Goal: Information Seeking & Learning: Learn about a topic

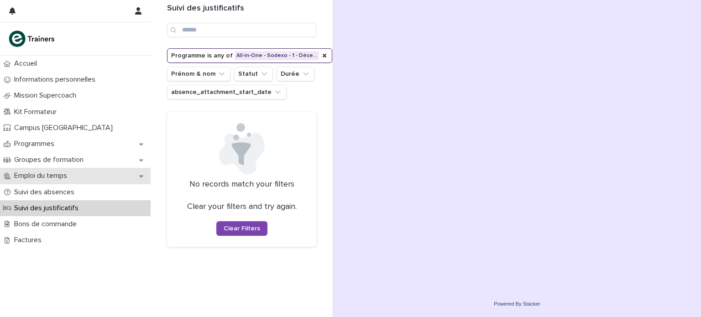
click at [66, 176] on p "Emploi du temps" at bounding box center [42, 176] width 64 height 9
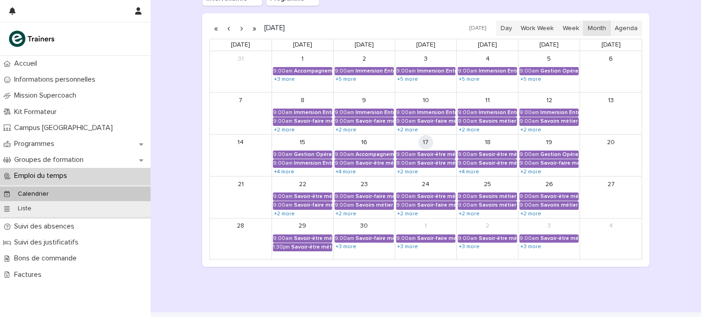
scroll to position [144, 0]
click at [421, 152] on div "Savoir-être métier - Appropriation des outils utilisés lors de la formation" at bounding box center [436, 154] width 38 height 6
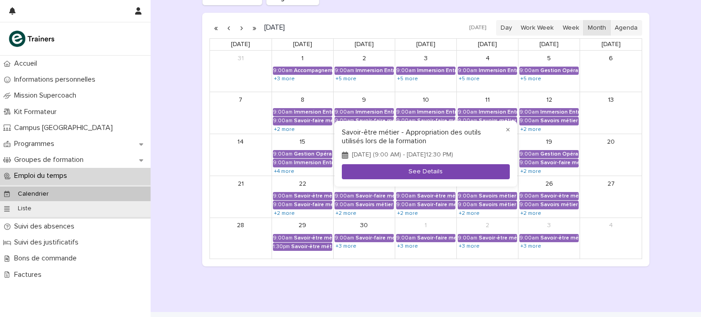
click at [421, 172] on button "See Details" at bounding box center [426, 171] width 168 height 15
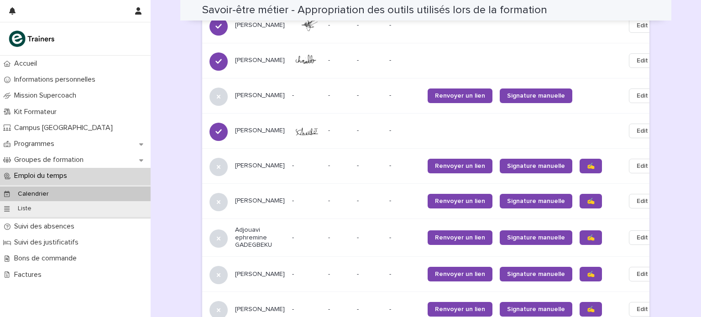
scroll to position [757, 0]
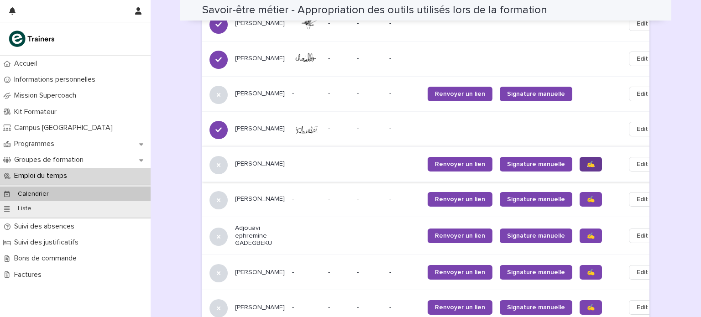
click at [587, 161] on span "✍️" at bounding box center [591, 164] width 8 height 6
click at [587, 196] on span "✍️" at bounding box center [591, 199] width 8 height 6
click at [587, 233] on span "✍️" at bounding box center [591, 236] width 8 height 6
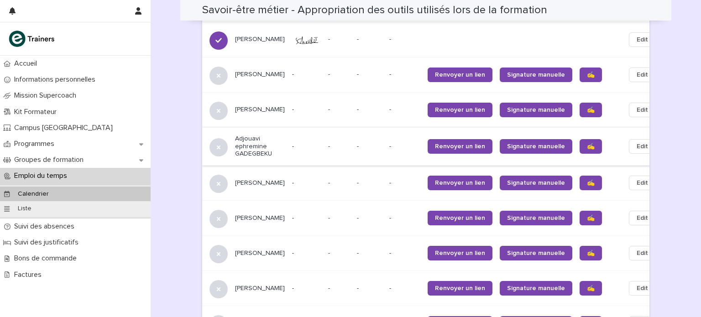
scroll to position [855, 0]
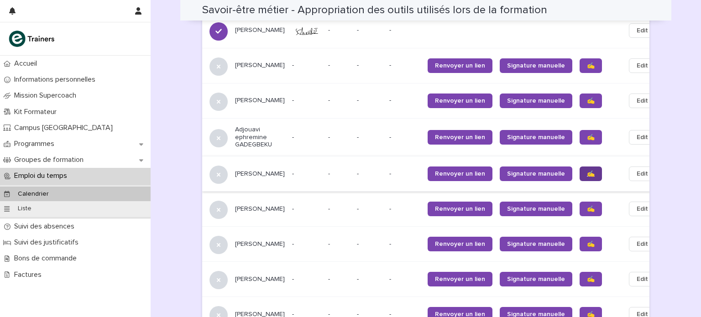
click at [587, 171] on span "✍️" at bounding box center [591, 174] width 8 height 6
click at [587, 206] on span "✍️" at bounding box center [591, 209] width 8 height 6
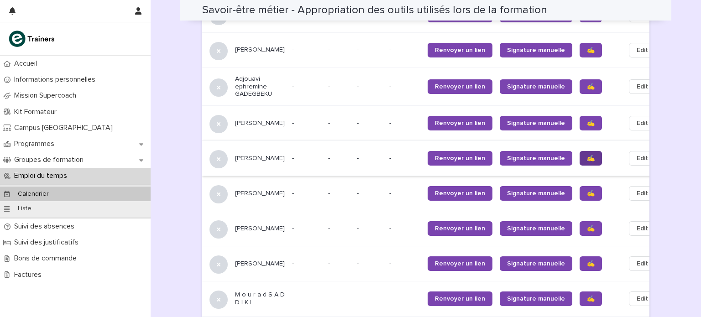
scroll to position [908, 0]
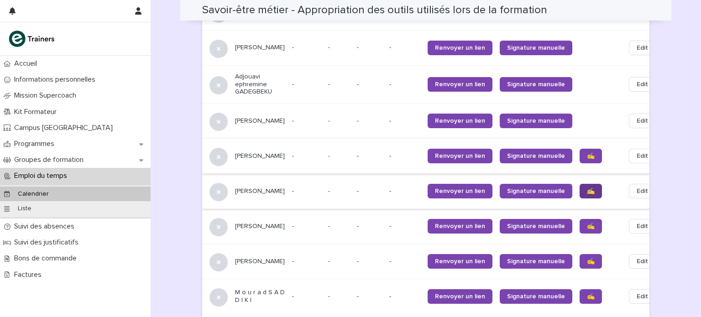
click at [587, 188] on span "✍️" at bounding box center [591, 191] width 8 height 6
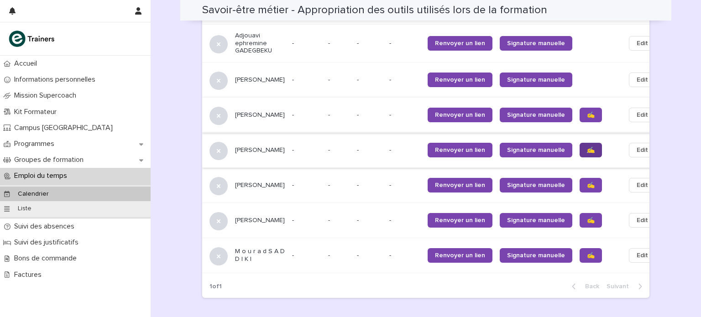
scroll to position [958, 0]
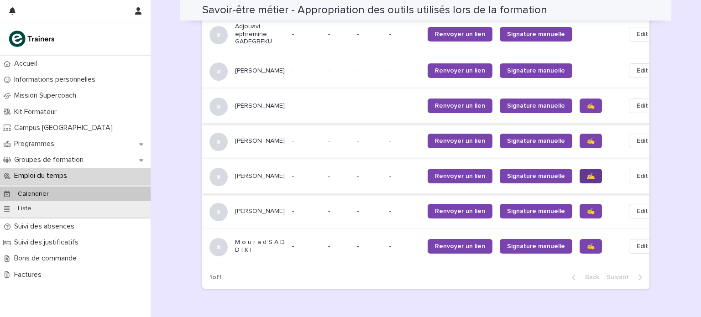
click at [587, 173] on span "✍️" at bounding box center [591, 176] width 8 height 6
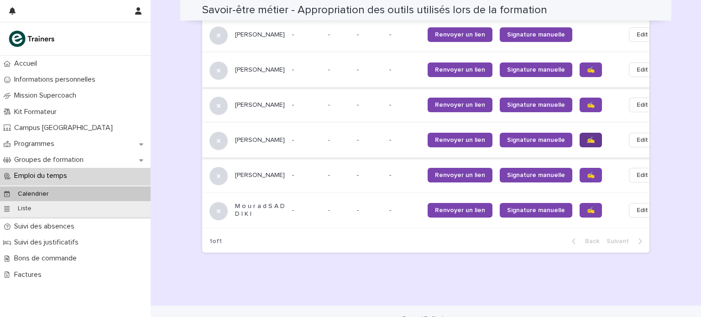
scroll to position [1003, 0]
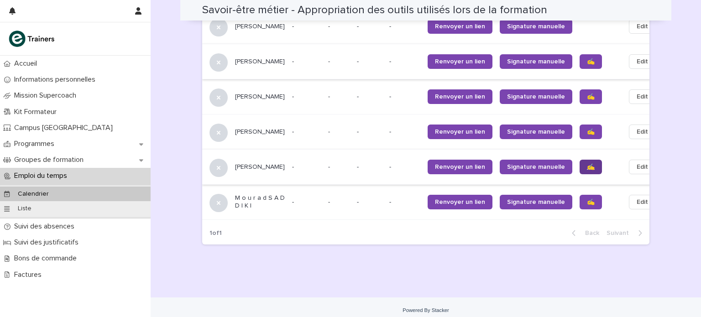
click at [587, 166] on span "✍️" at bounding box center [591, 167] width 8 height 6
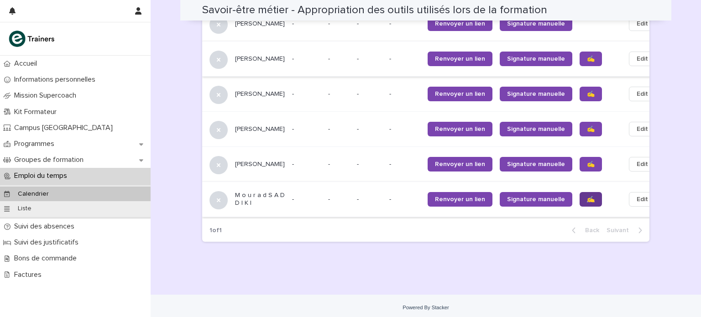
click at [587, 196] on span "✍️" at bounding box center [591, 199] width 8 height 6
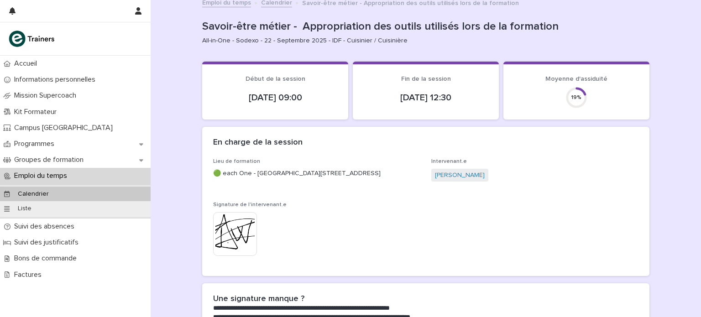
scroll to position [0, 0]
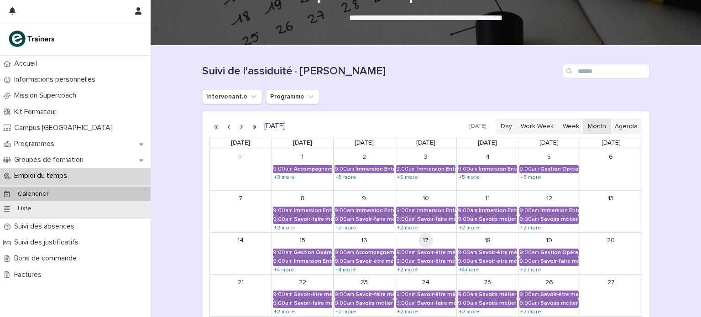
scroll to position [43, 0]
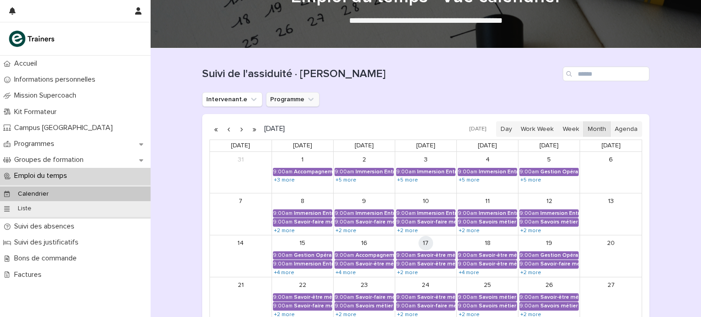
click at [292, 98] on button "Programme" at bounding box center [292, 99] width 53 height 15
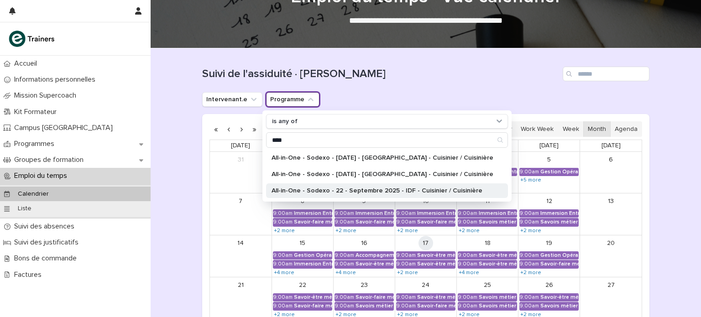
type input "****"
click at [339, 188] on p "All-in-One - Sodexo - 22 - Septembre 2025 - IDF - Cuisinier / Cuisinière" at bounding box center [382, 190] width 222 height 6
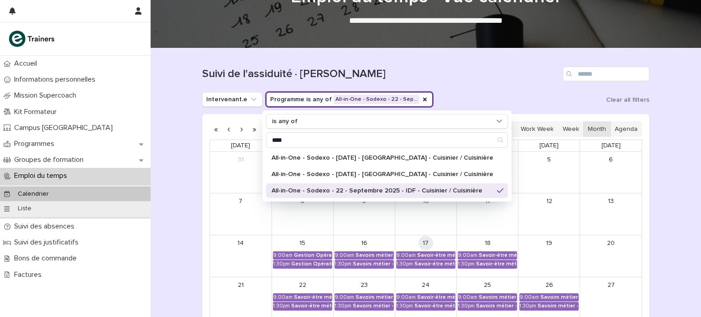
click at [418, 81] on div "Suivi de l'assiduité · [PERSON_NAME]" at bounding box center [425, 70] width 447 height 44
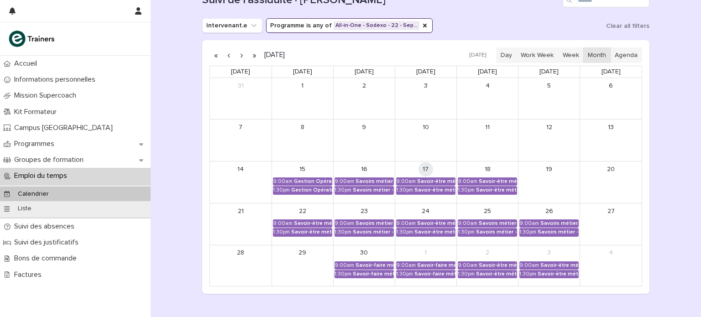
scroll to position [119, 0]
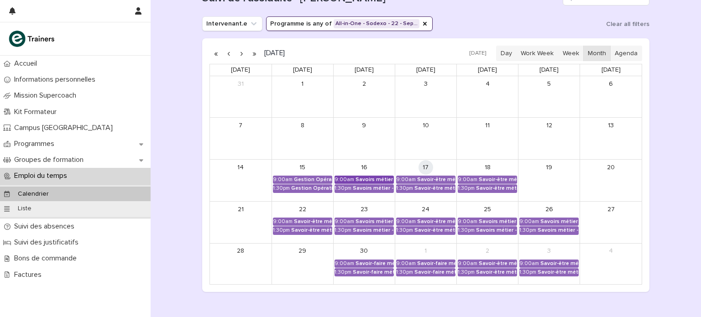
click at [366, 179] on div "Savoirs métier - Découvrir le métier de cuisinier de collectivité et son enviro…" at bounding box center [374, 180] width 38 height 6
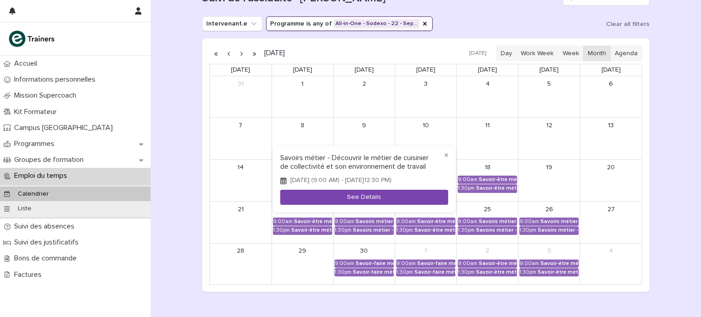
click at [365, 199] on button "See Details" at bounding box center [364, 197] width 168 height 15
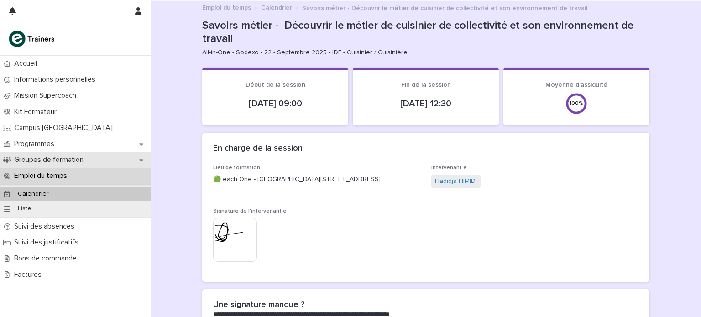
click at [67, 161] on p "Groupes de formation" at bounding box center [50, 160] width 80 height 9
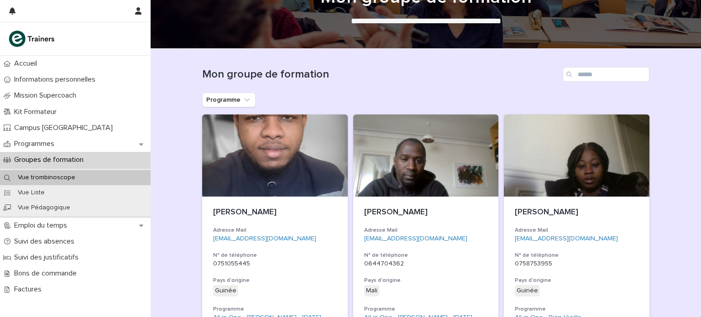
scroll to position [40, 0]
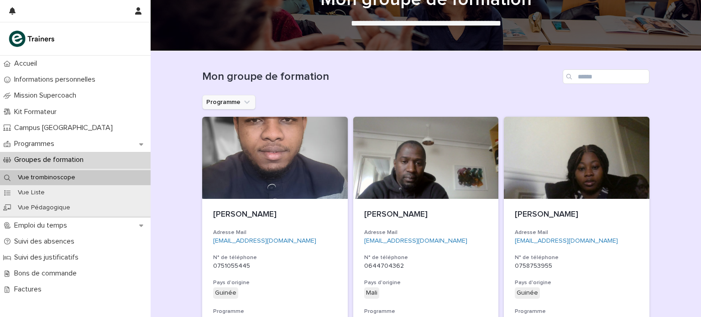
click at [246, 100] on icon "Programme" at bounding box center [246, 102] width 9 height 9
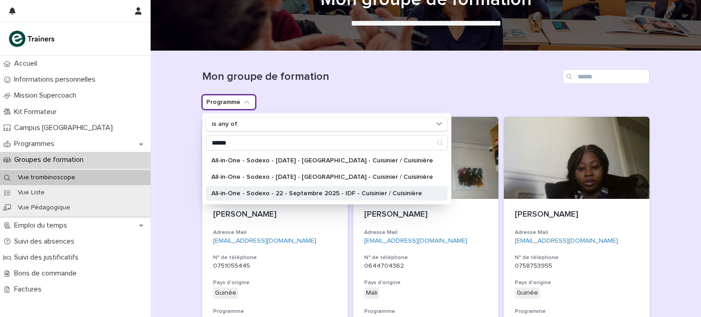
type input "******"
click at [276, 194] on p "All-in-One - Sodexo - 22 - Septembre 2025 - IDF - Cuisinier / Cuisinière" at bounding box center [322, 193] width 222 height 6
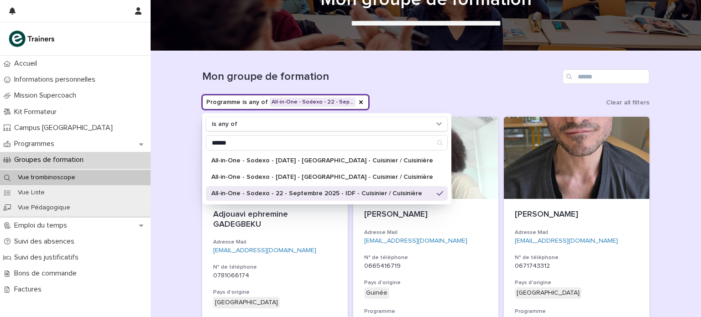
click at [357, 76] on h1 "Mon groupe de formation" at bounding box center [380, 76] width 357 height 13
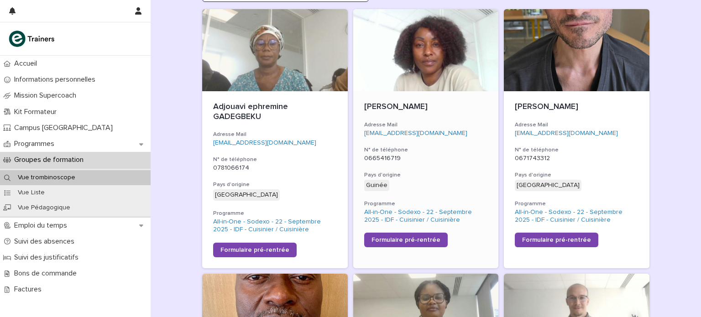
scroll to position [147, 0]
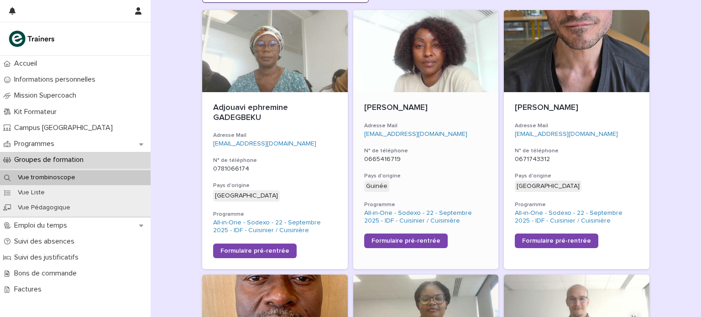
click at [413, 110] on p "[PERSON_NAME]" at bounding box center [426, 108] width 124 height 10
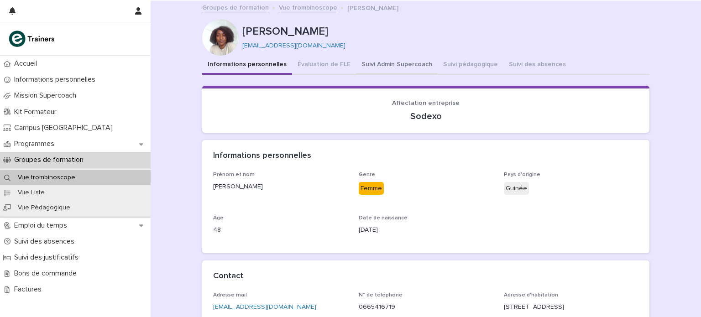
click at [405, 67] on button "Suivi Admin Supercoach" at bounding box center [397, 65] width 82 height 19
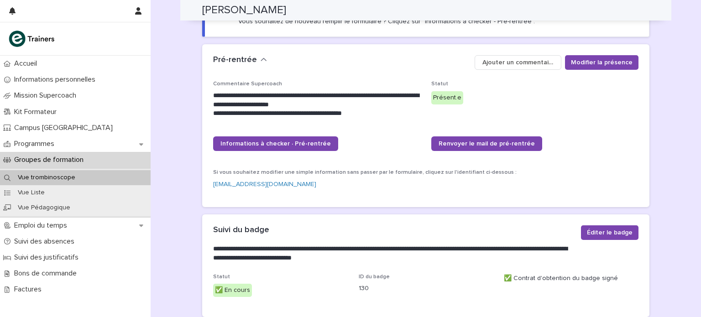
scroll to position [112, 0]
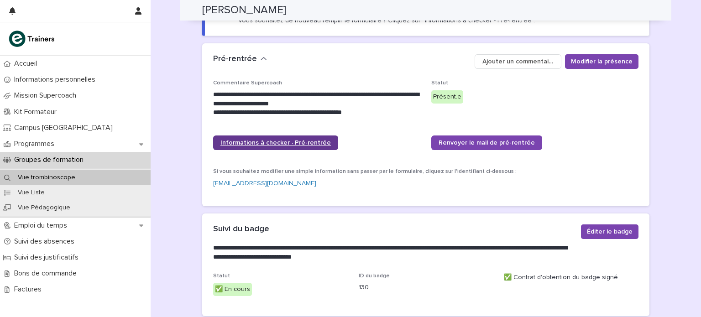
click at [292, 140] on span "Informations à checker · Pré-rentrée" at bounding box center [275, 143] width 110 height 6
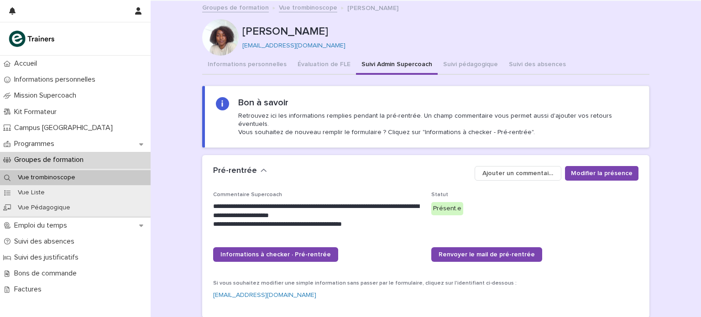
click at [406, 66] on button "Suivi Admin Supercoach" at bounding box center [397, 65] width 82 height 19
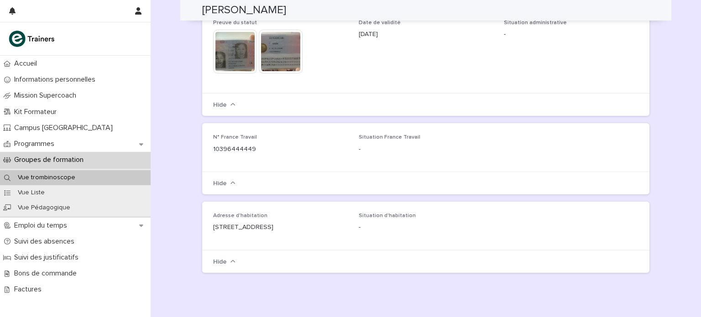
scroll to position [940, 0]
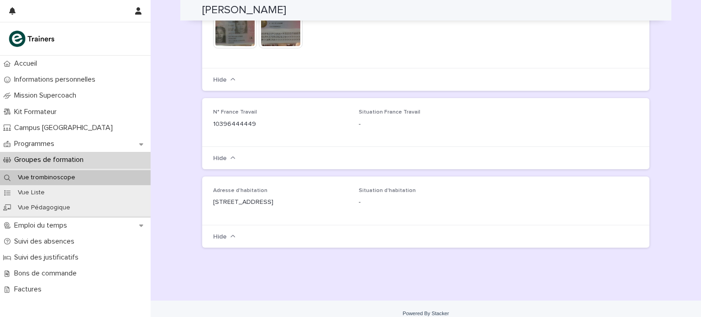
click at [232, 235] on icon "button" at bounding box center [232, 236] width 5 height 2
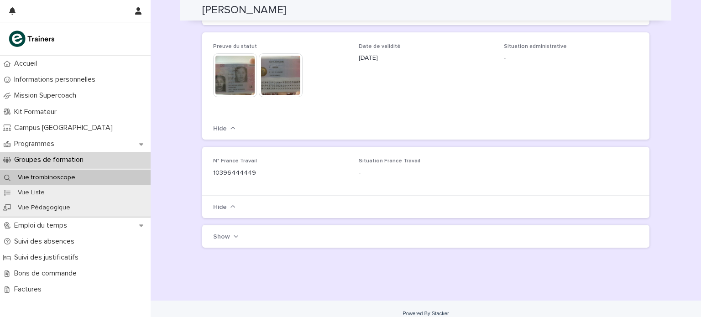
click at [232, 233] on button "Show" at bounding box center [226, 236] width 26 height 7
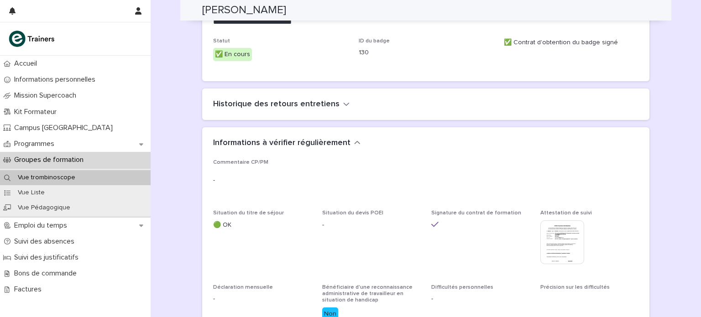
scroll to position [351, 0]
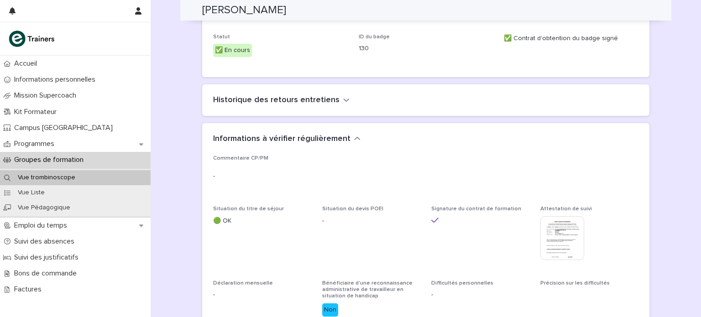
click at [330, 95] on h2 "Historique des retours entretiens" at bounding box center [276, 100] width 126 height 10
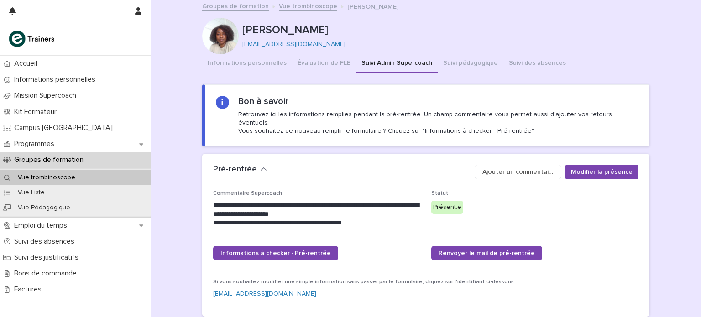
scroll to position [0, 0]
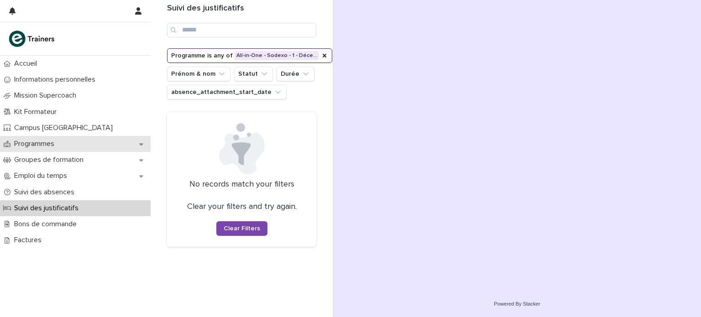
click at [79, 142] on div "Programmes" at bounding box center [75, 144] width 151 height 16
